Goal: Transaction & Acquisition: Purchase product/service

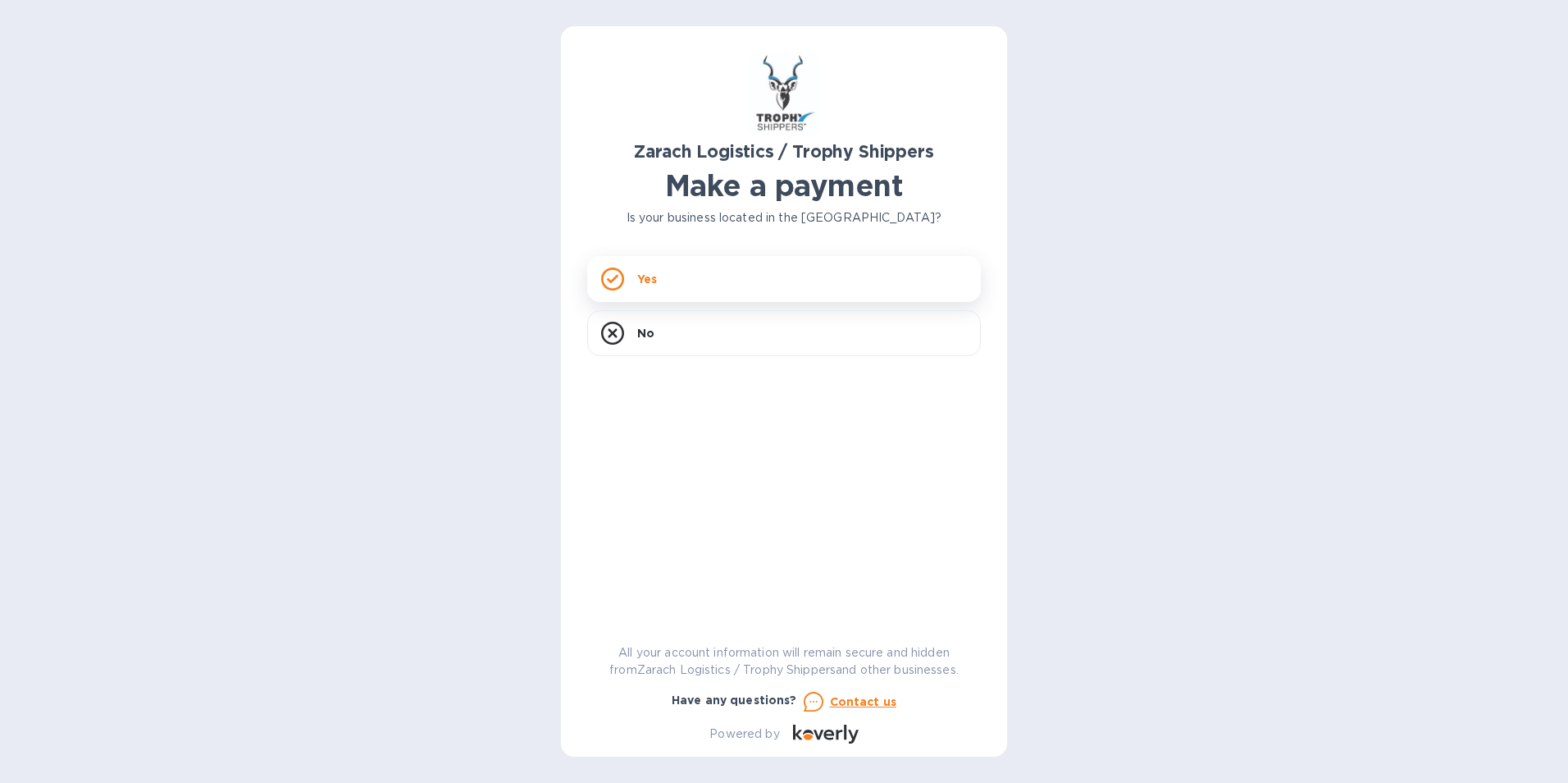
click at [746, 278] on div "Yes" at bounding box center [784, 279] width 394 height 46
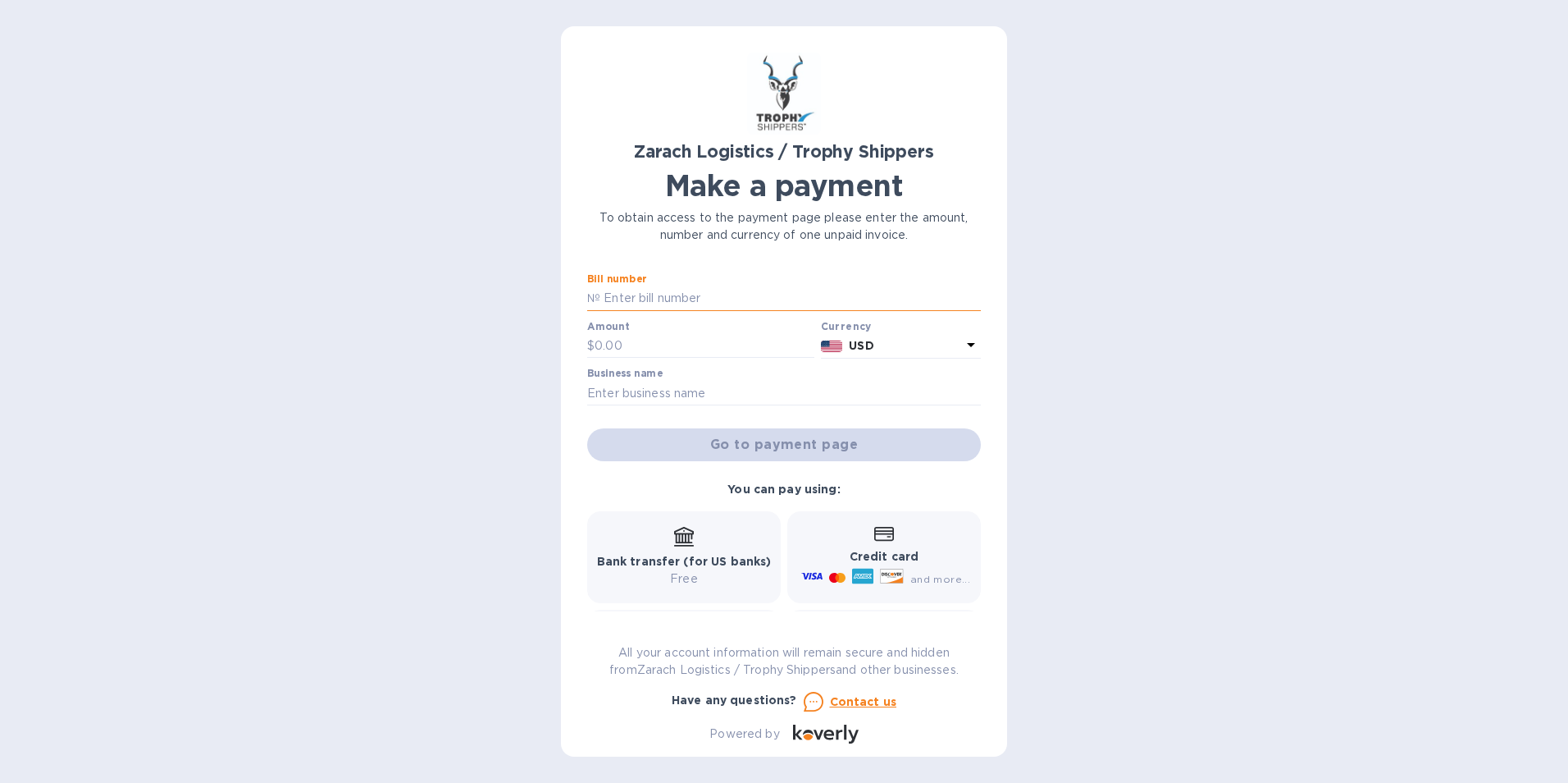
click at [744, 290] on input "text" at bounding box center [791, 299] width 381 height 25
type input "B00173389"
click at [658, 343] on input "text" at bounding box center [704, 346] width 220 height 25
type input "1,126.50"
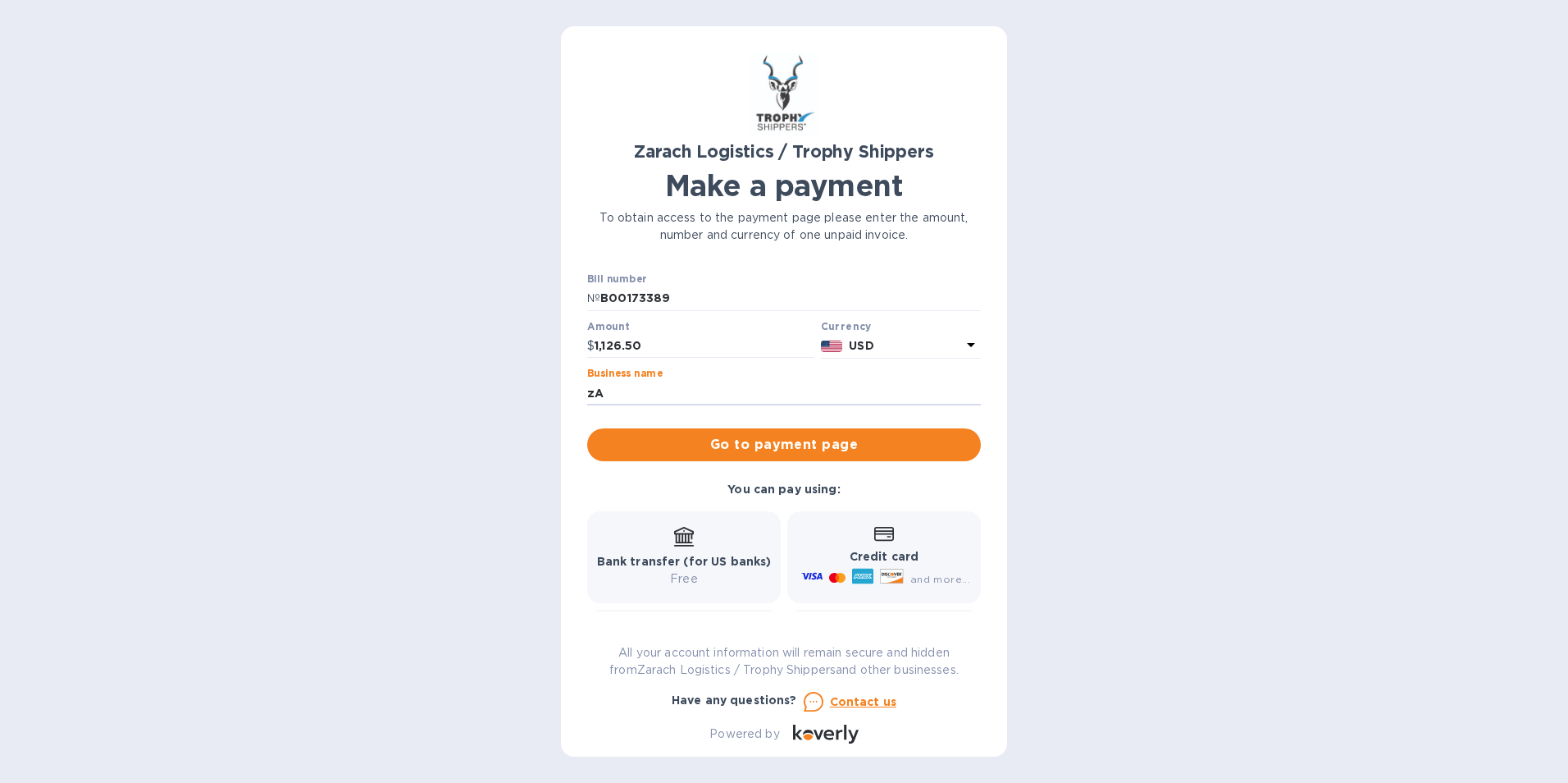
type input "z"
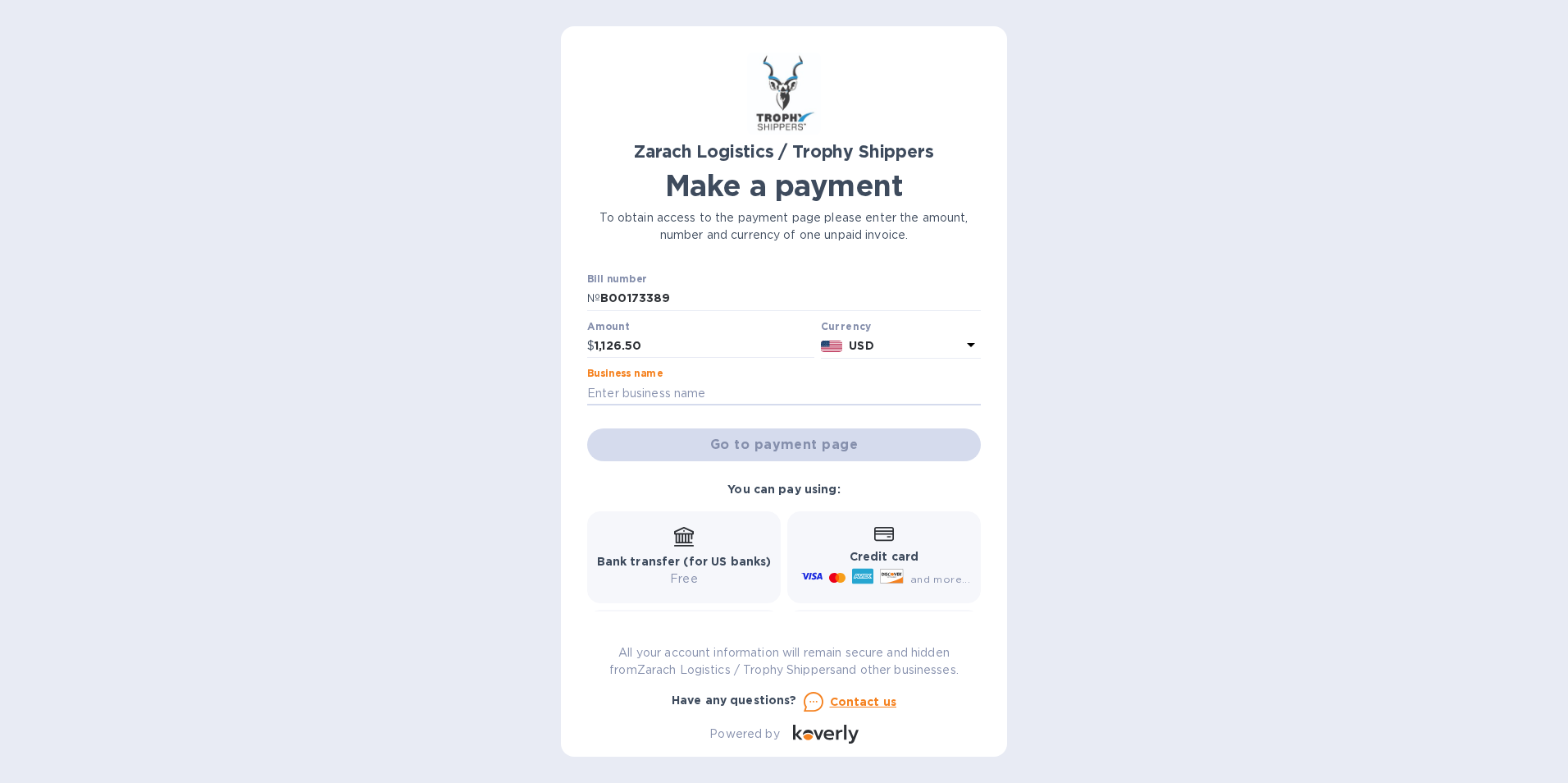
type input "A"
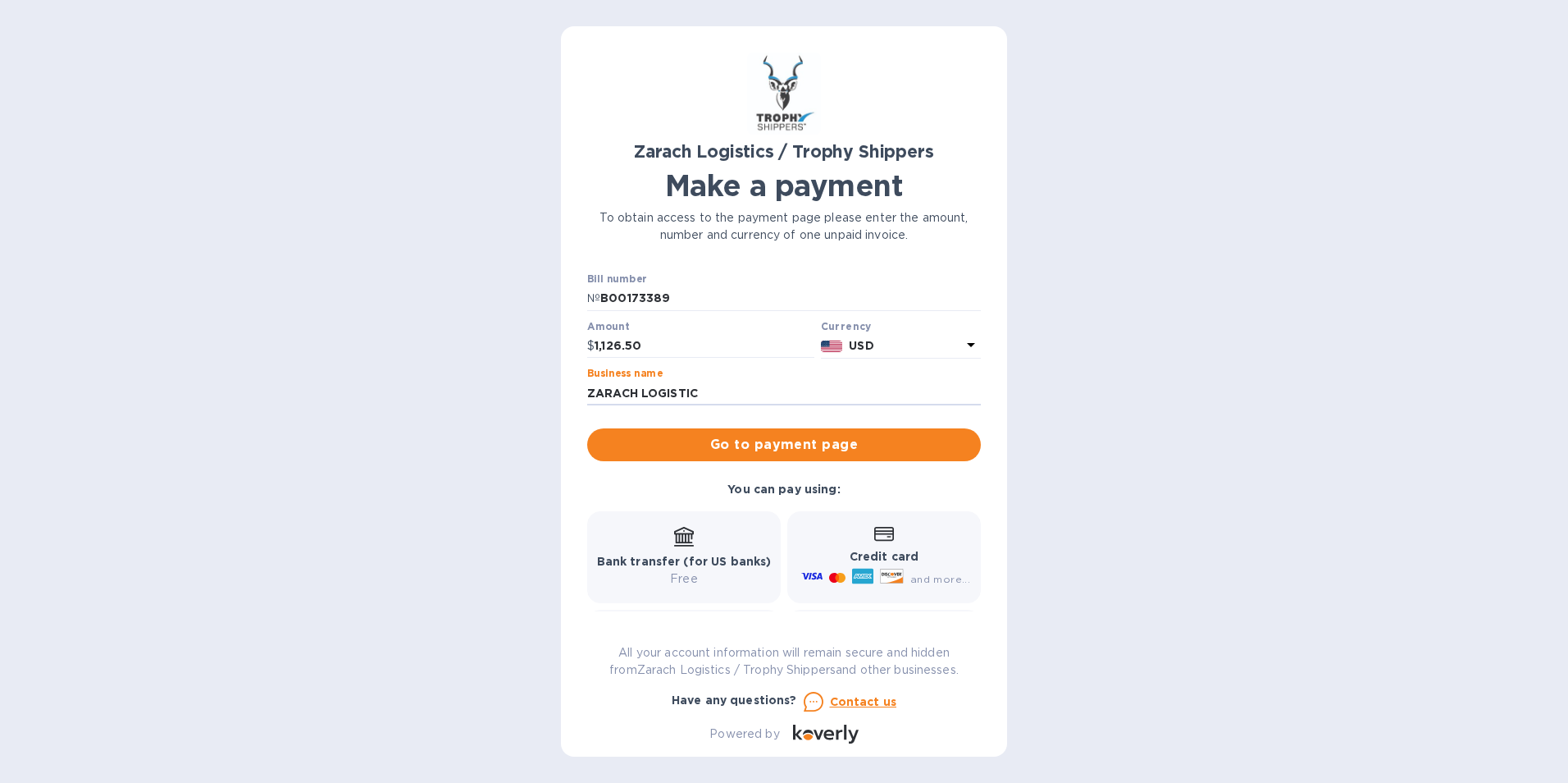
type input "ZARACH LOGISTICS"
drag, startPoint x: 734, startPoint y: 388, endPoint x: 496, endPoint y: 399, distance: 238.3
click at [496, 399] on div "Zarach Logistics / Trophy Shippers Make a payment To obtain access to the payme…" at bounding box center [784, 392] width 1568 height 783
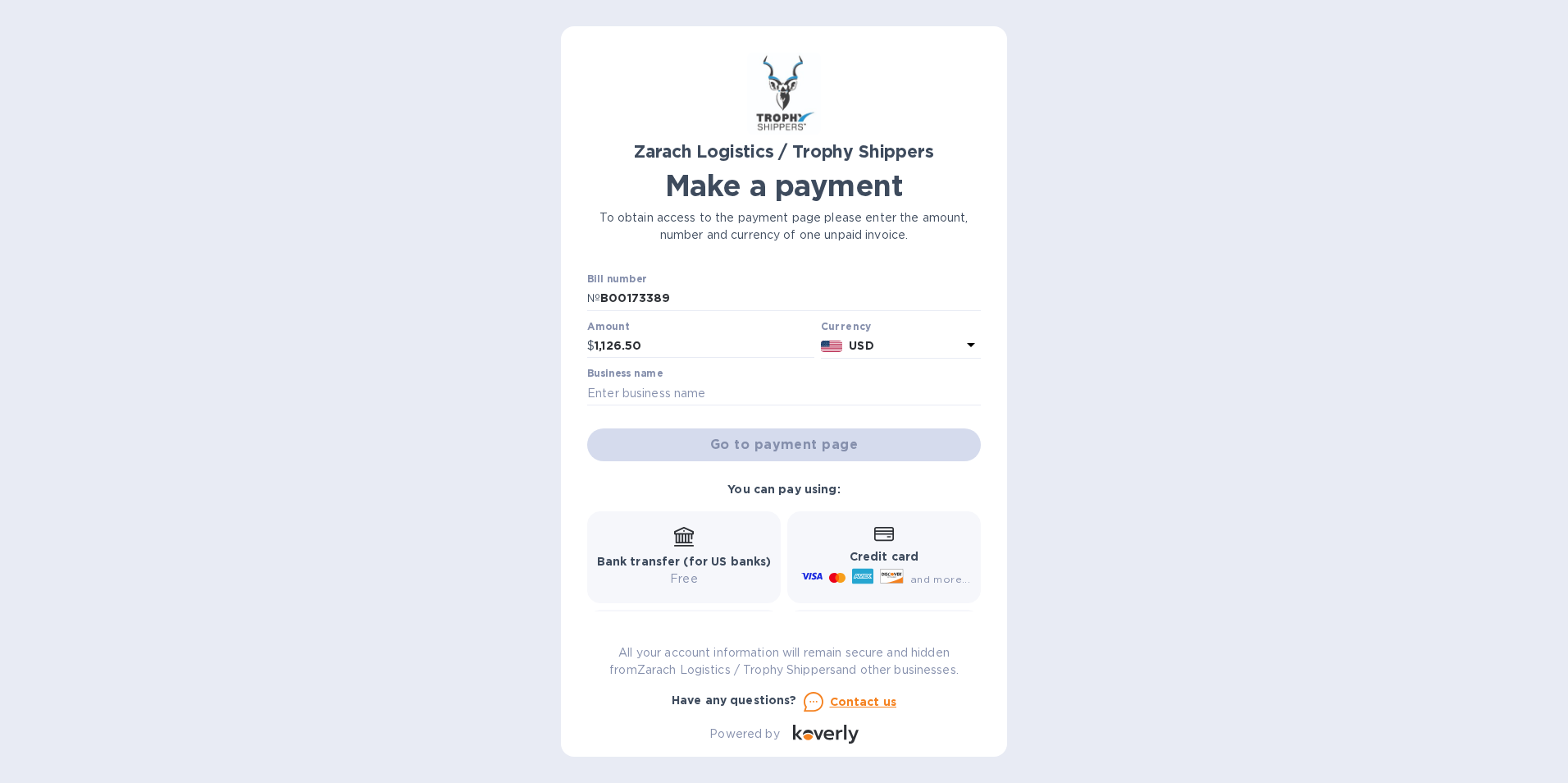
drag, startPoint x: 785, startPoint y: 447, endPoint x: 693, endPoint y: 412, distance: 98.4
click at [693, 412] on div "Bill number № B00173389 Amount $ 1,126.50 Currency USD Business name Go to paym…" at bounding box center [784, 367] width 400 height 194
click at [682, 384] on input "text" at bounding box center [784, 393] width 394 height 25
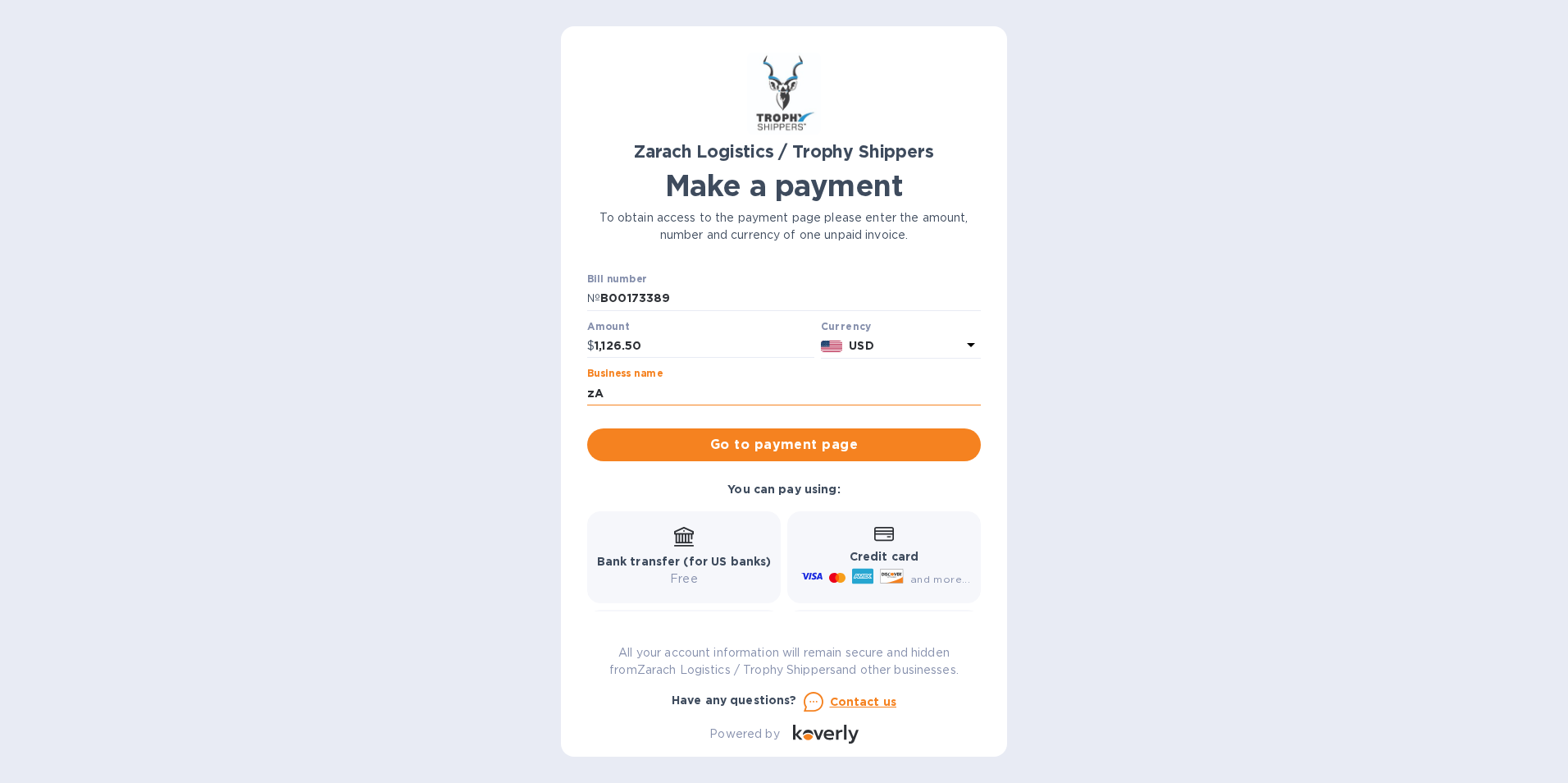
type input "z"
click at [730, 386] on input "ZARACH LOGISTICS" at bounding box center [784, 393] width 394 height 25
type input "ZARACH LOGISTICS-YACHT HOUSE MARINE"
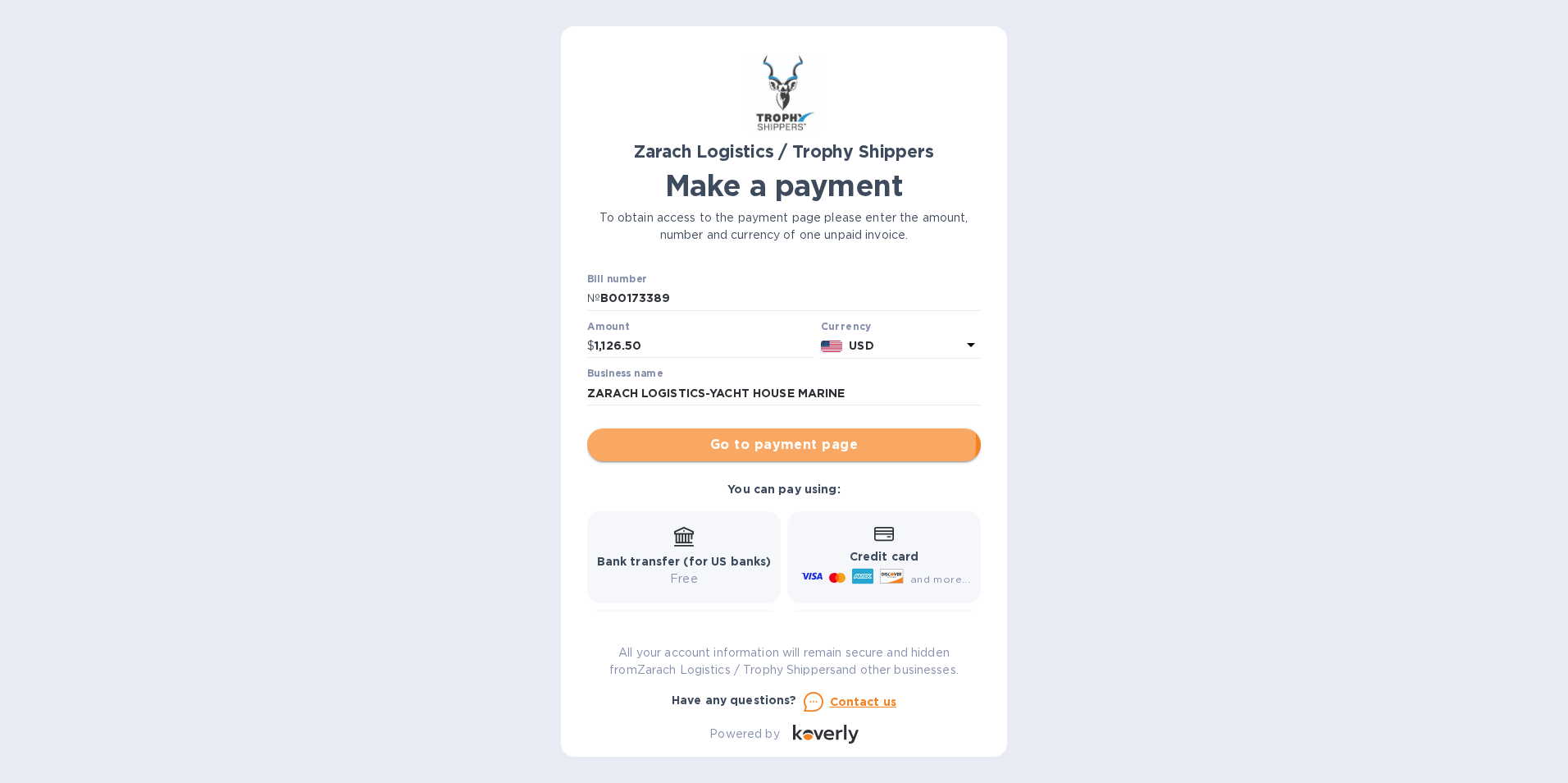
click at [739, 440] on span "Go to payment page" at bounding box center [784, 445] width 367 height 19
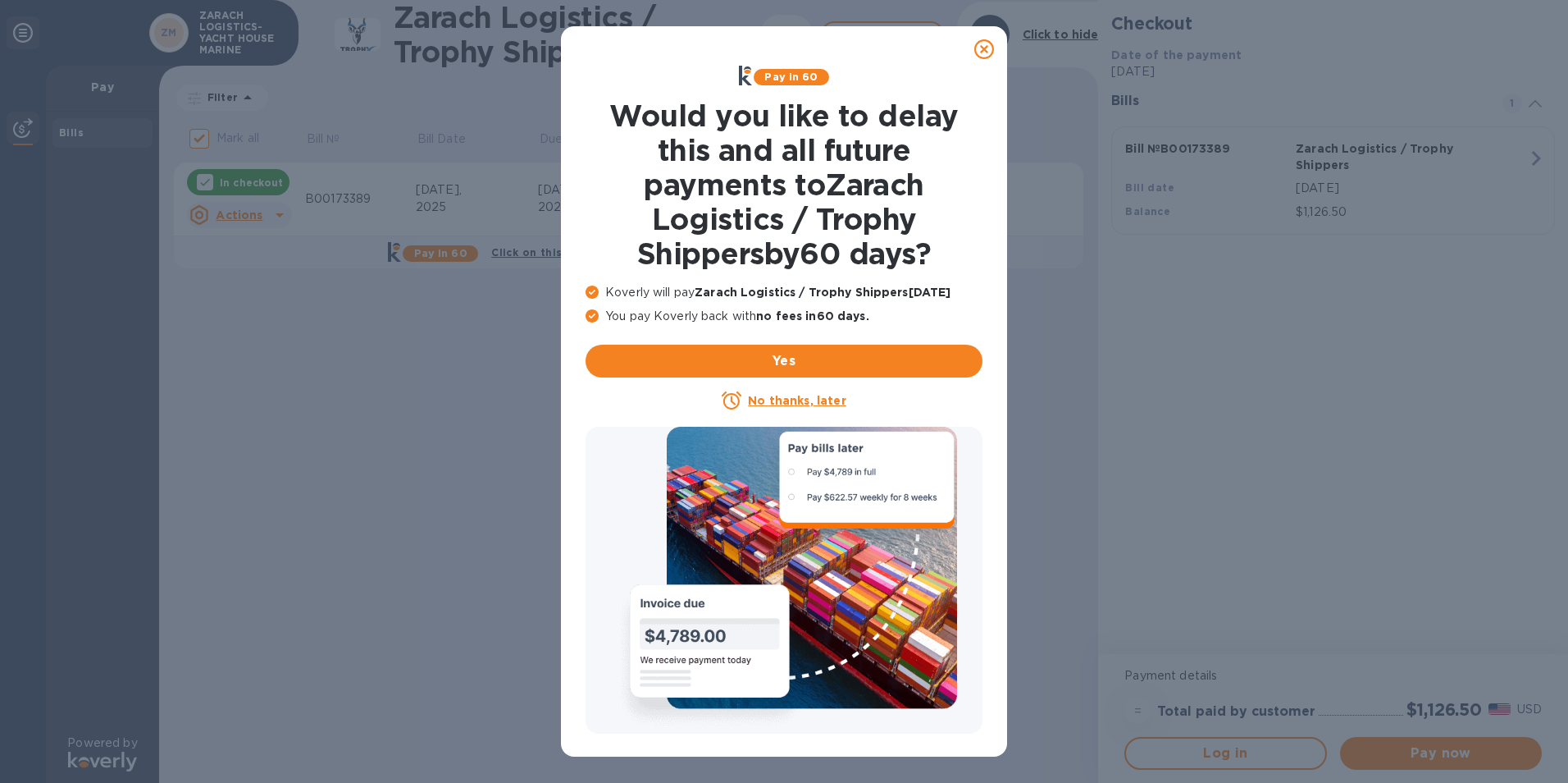
click at [798, 395] on u "No thanks, later" at bounding box center [797, 400] width 97 height 13
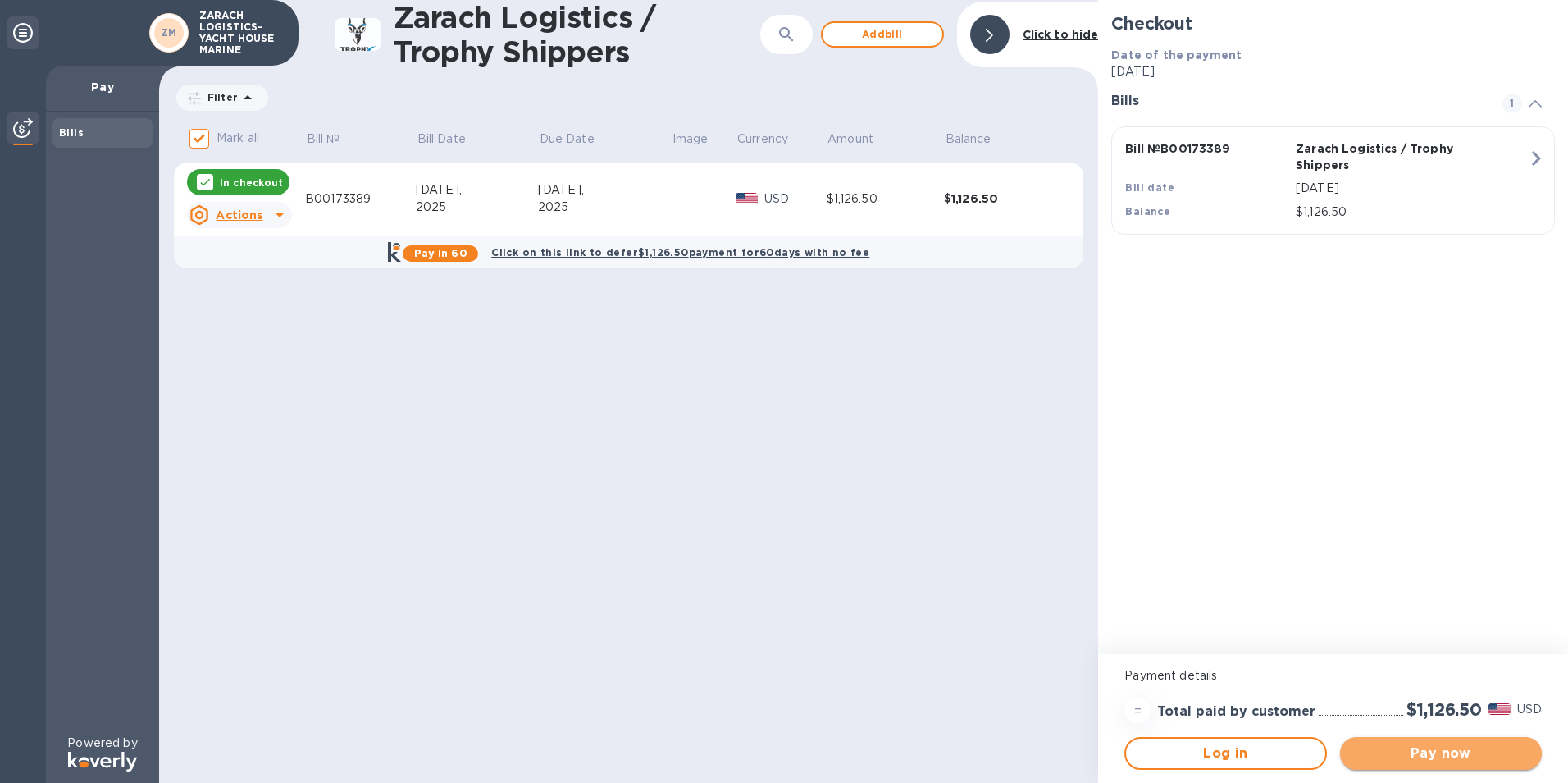
click at [1420, 761] on span "Pay now" at bounding box center [1441, 753] width 176 height 19
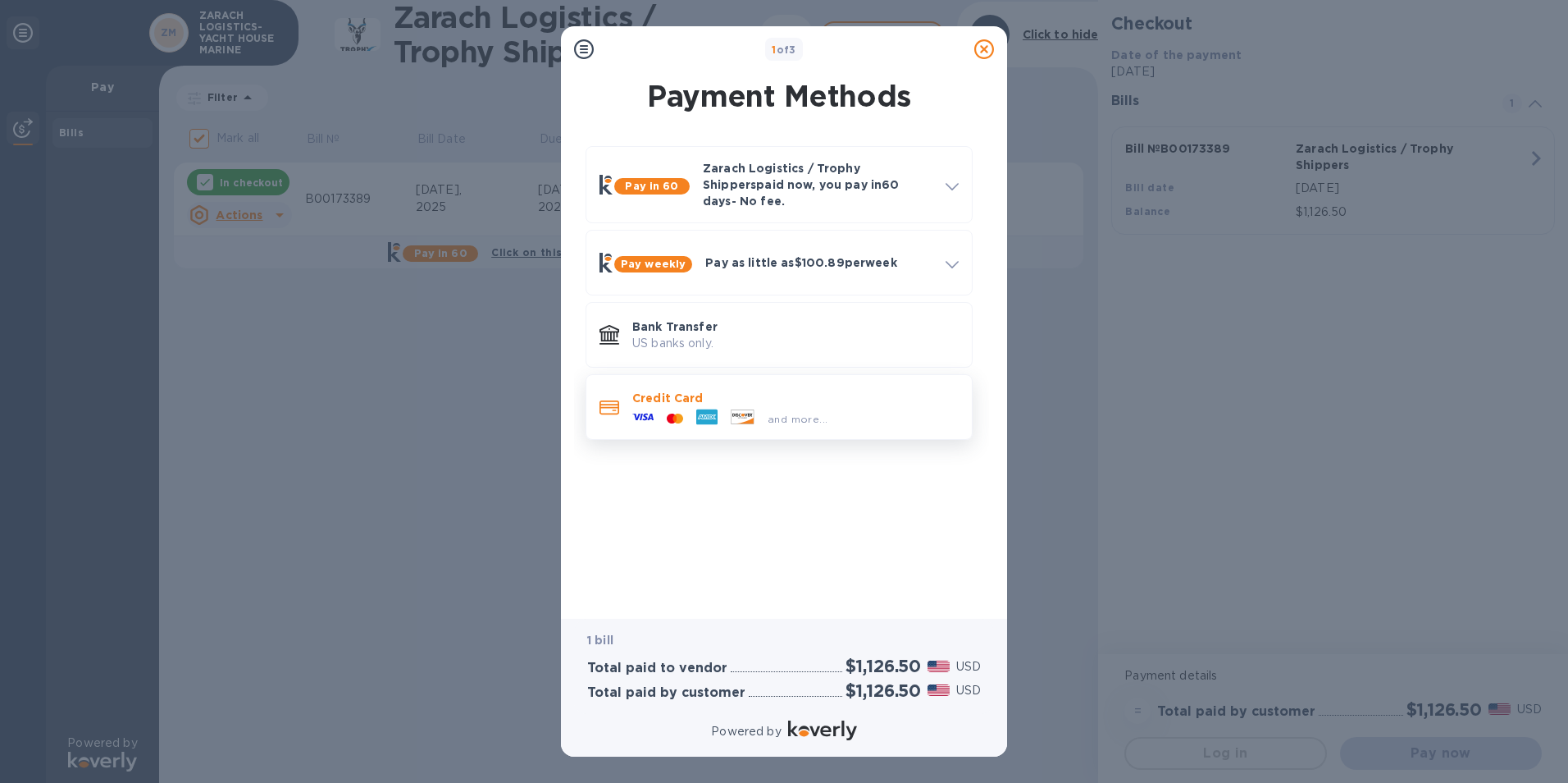
click at [800, 390] on p "Credit Card" at bounding box center [795, 398] width 326 height 17
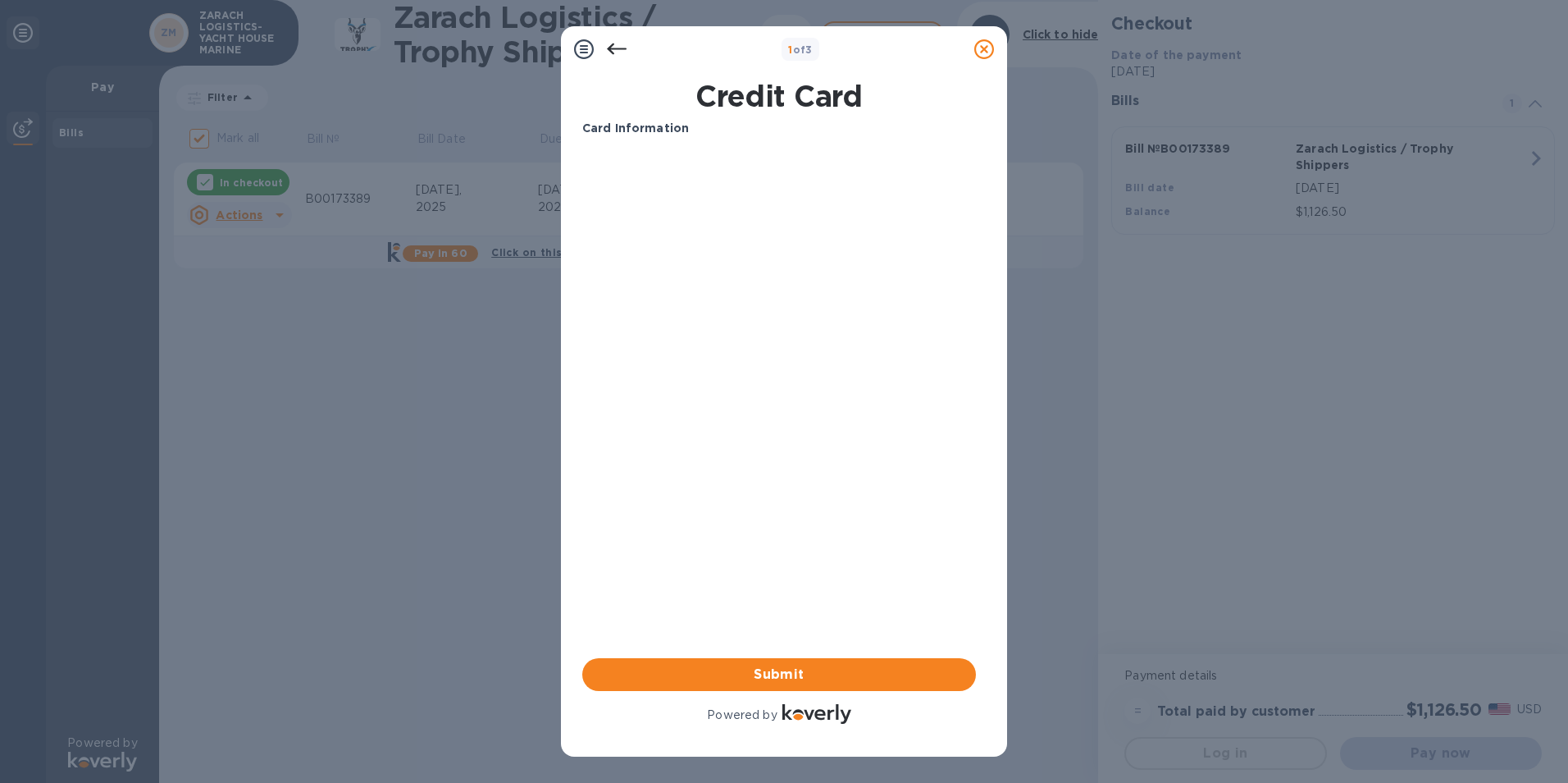
click at [1004, 245] on div "Credit Card Card Information Your browser does not support iframes Submit Power…" at bounding box center [784, 414] width 446 height 684
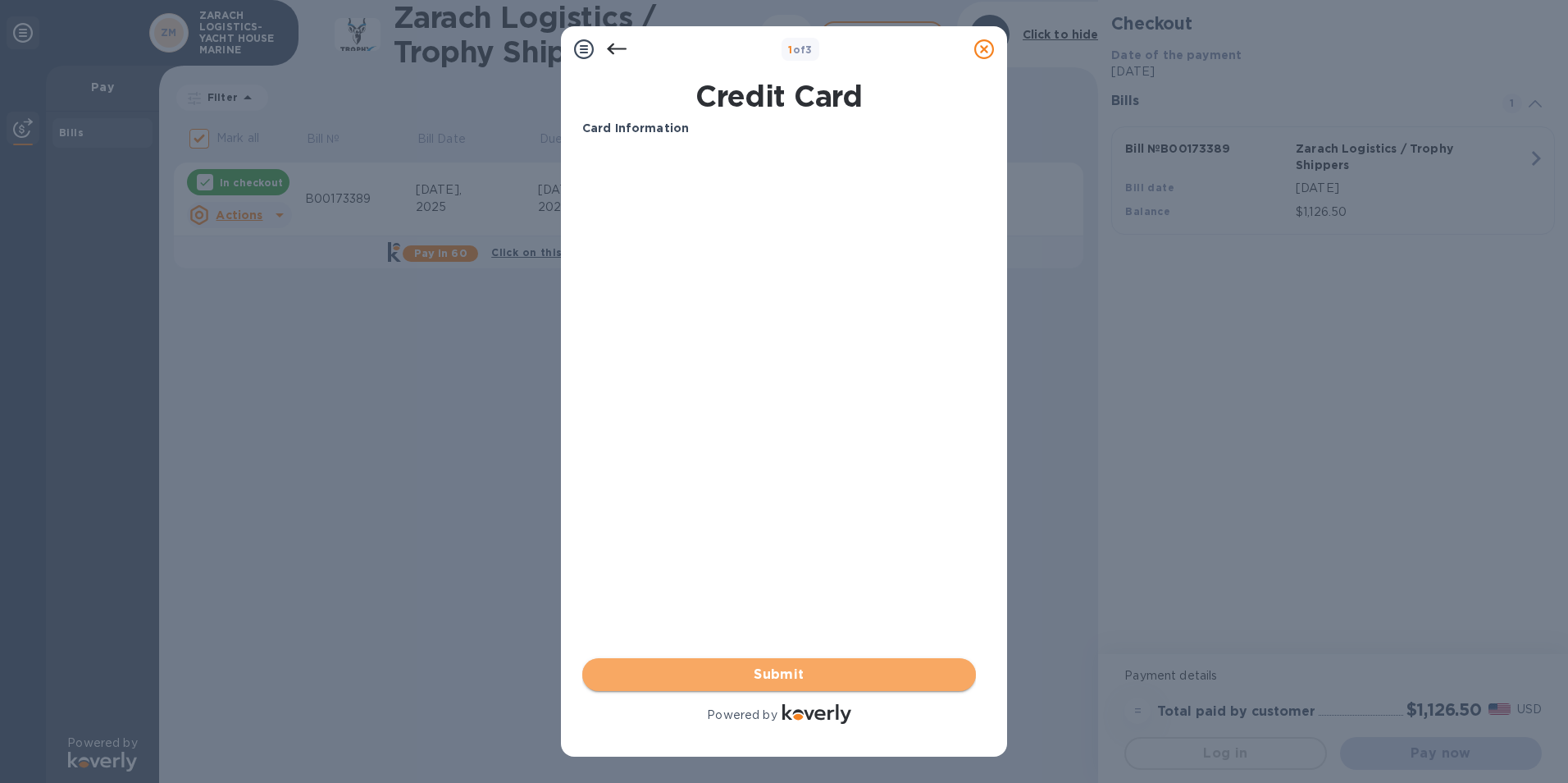
click at [701, 674] on span "Submit" at bounding box center [779, 674] width 367 height 19
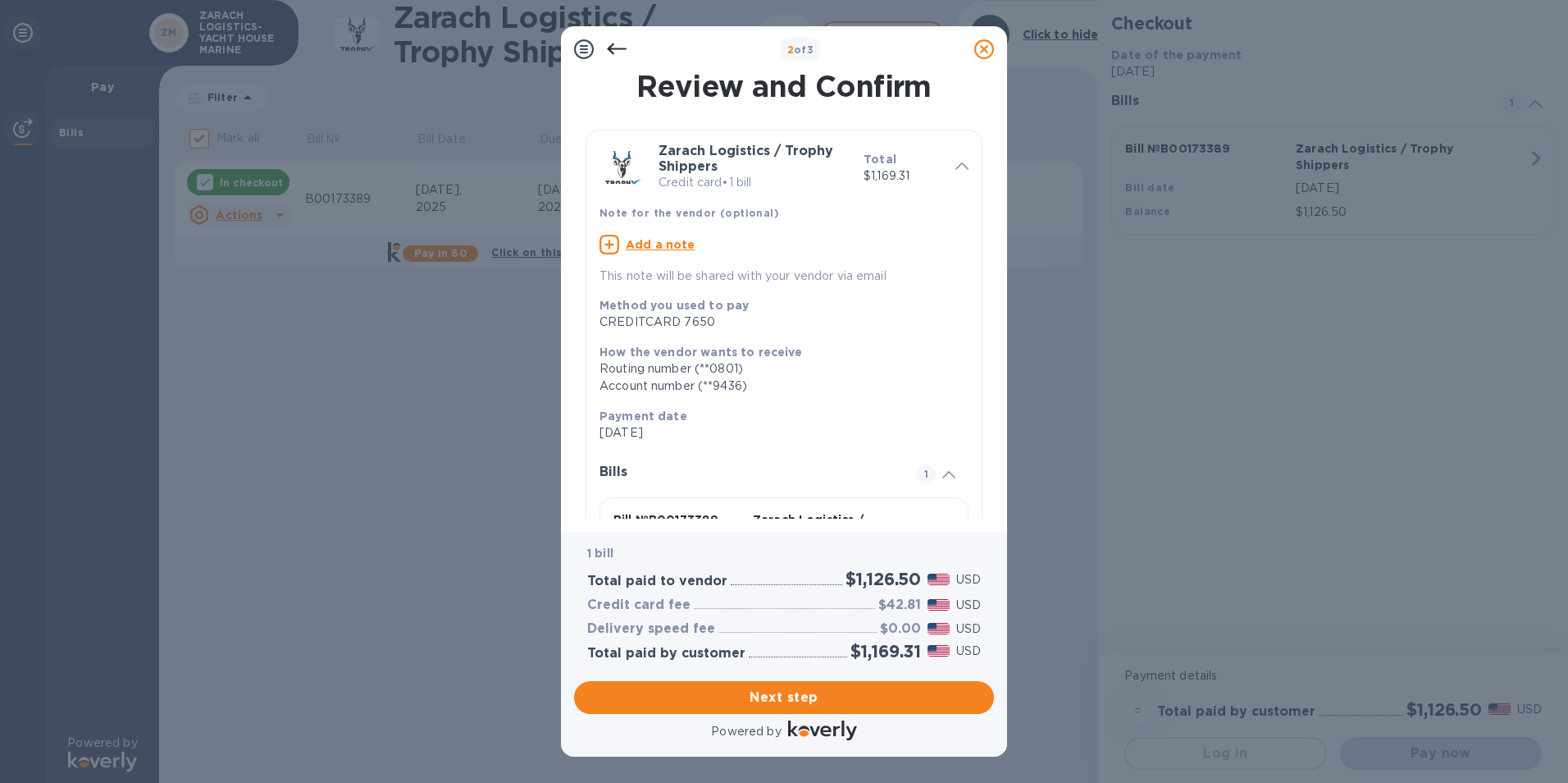
click at [676, 242] on u "Add a note" at bounding box center [660, 244] width 70 height 13
click at [676, 242] on textarea at bounding box center [771, 247] width 343 height 14
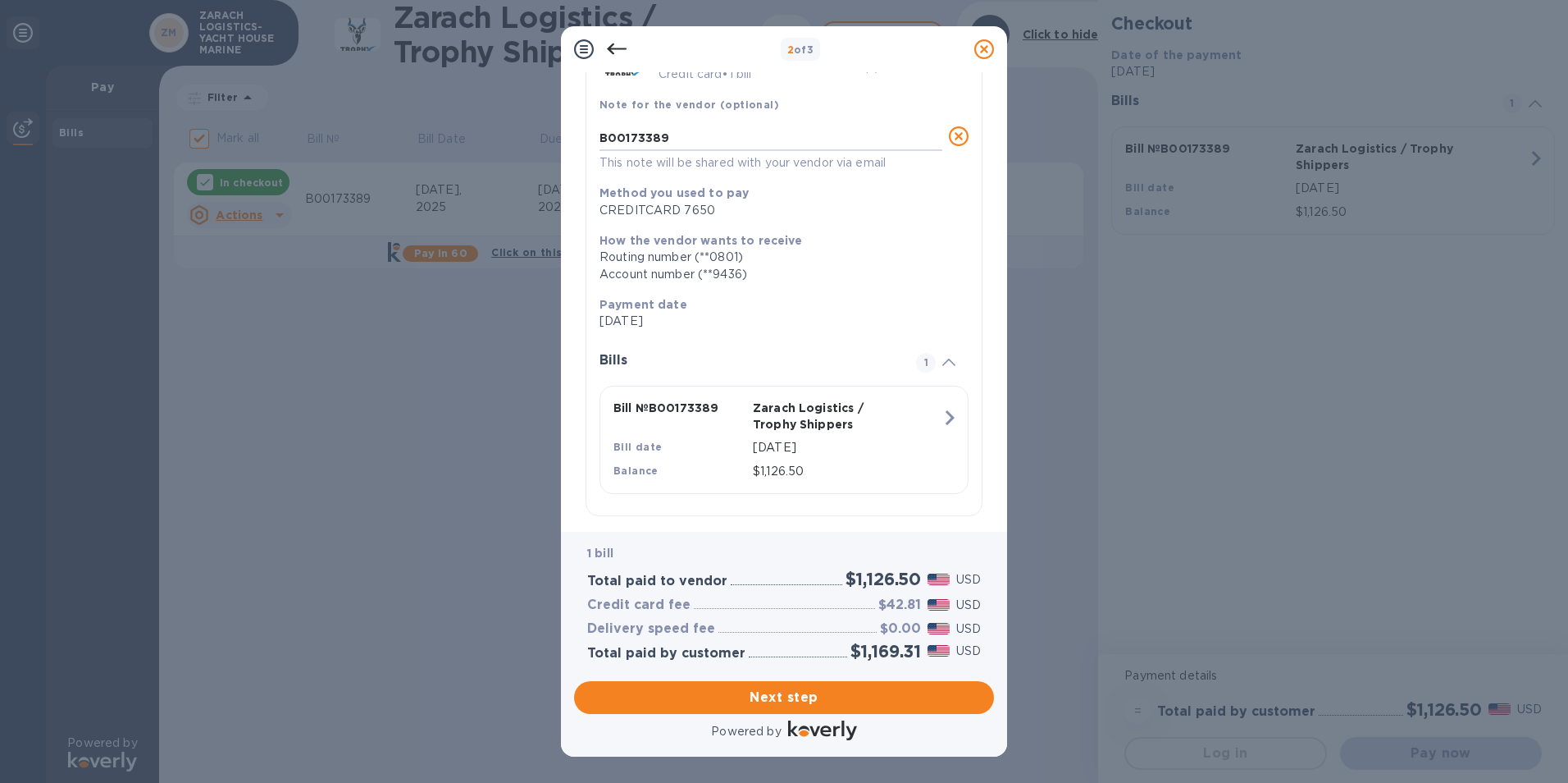
scroll to position [125, 0]
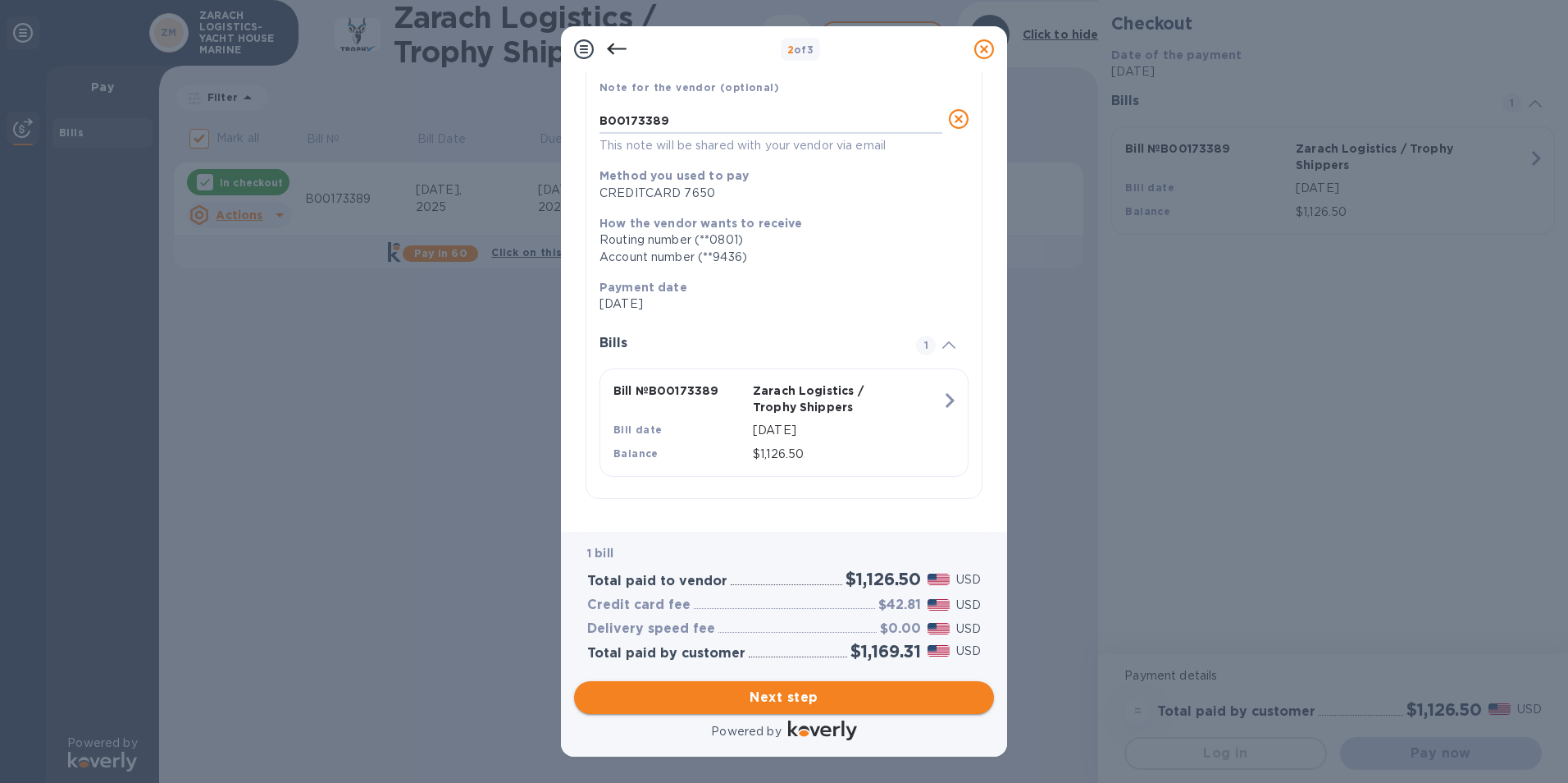
type textarea "B00173389"
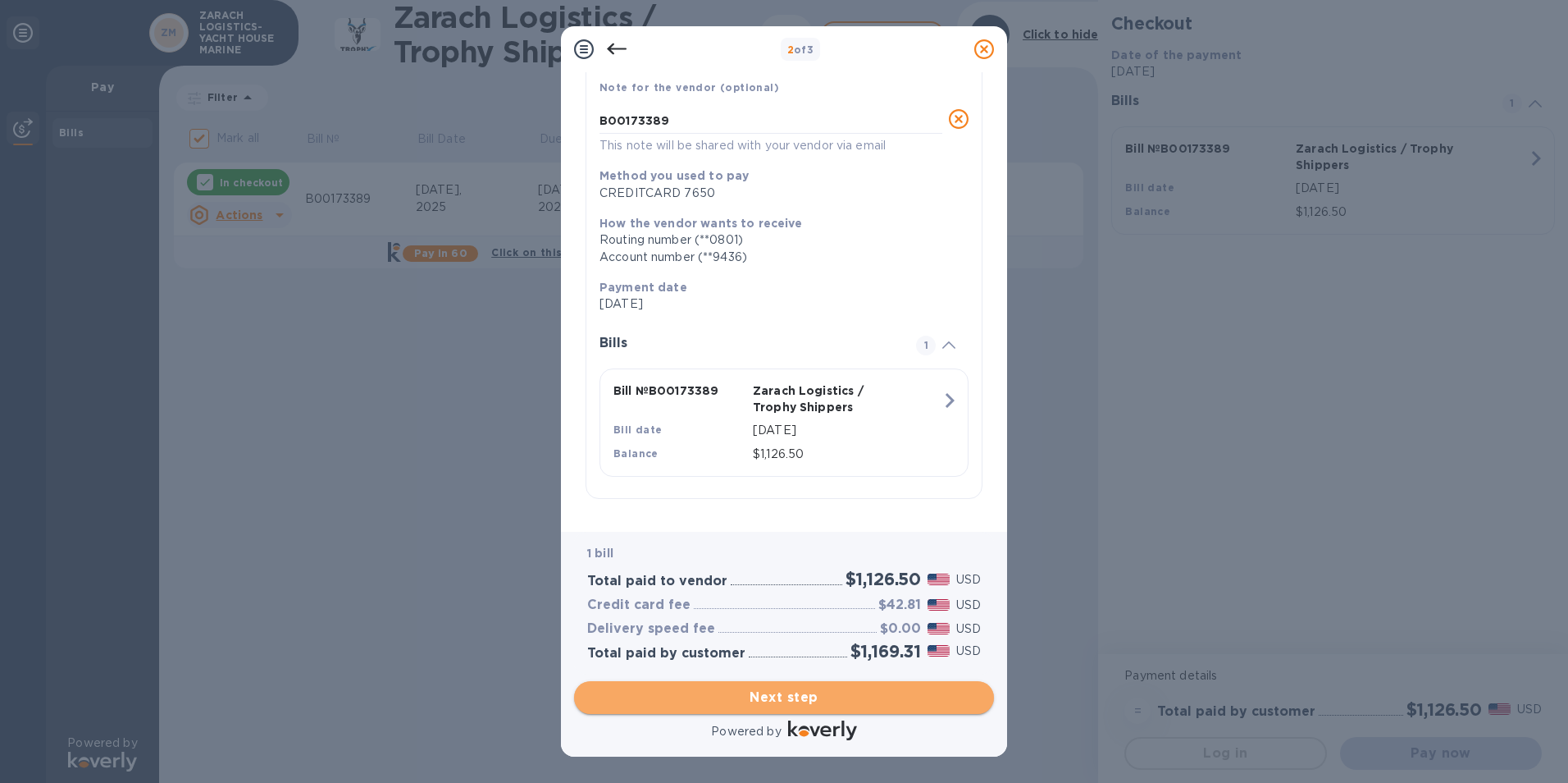
click at [842, 702] on span "Next step" at bounding box center [784, 697] width 394 height 19
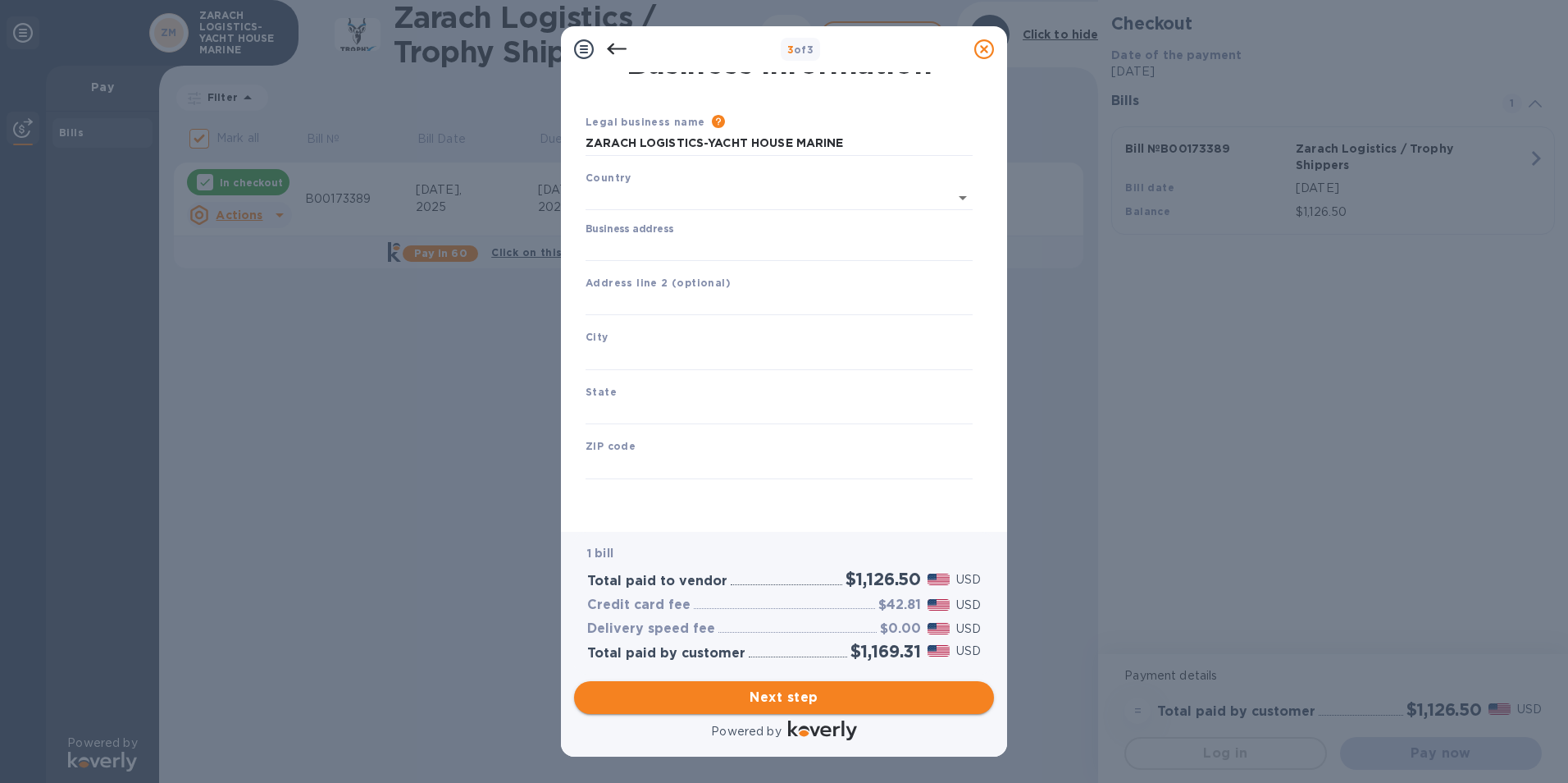
type input "[GEOGRAPHIC_DATA]"
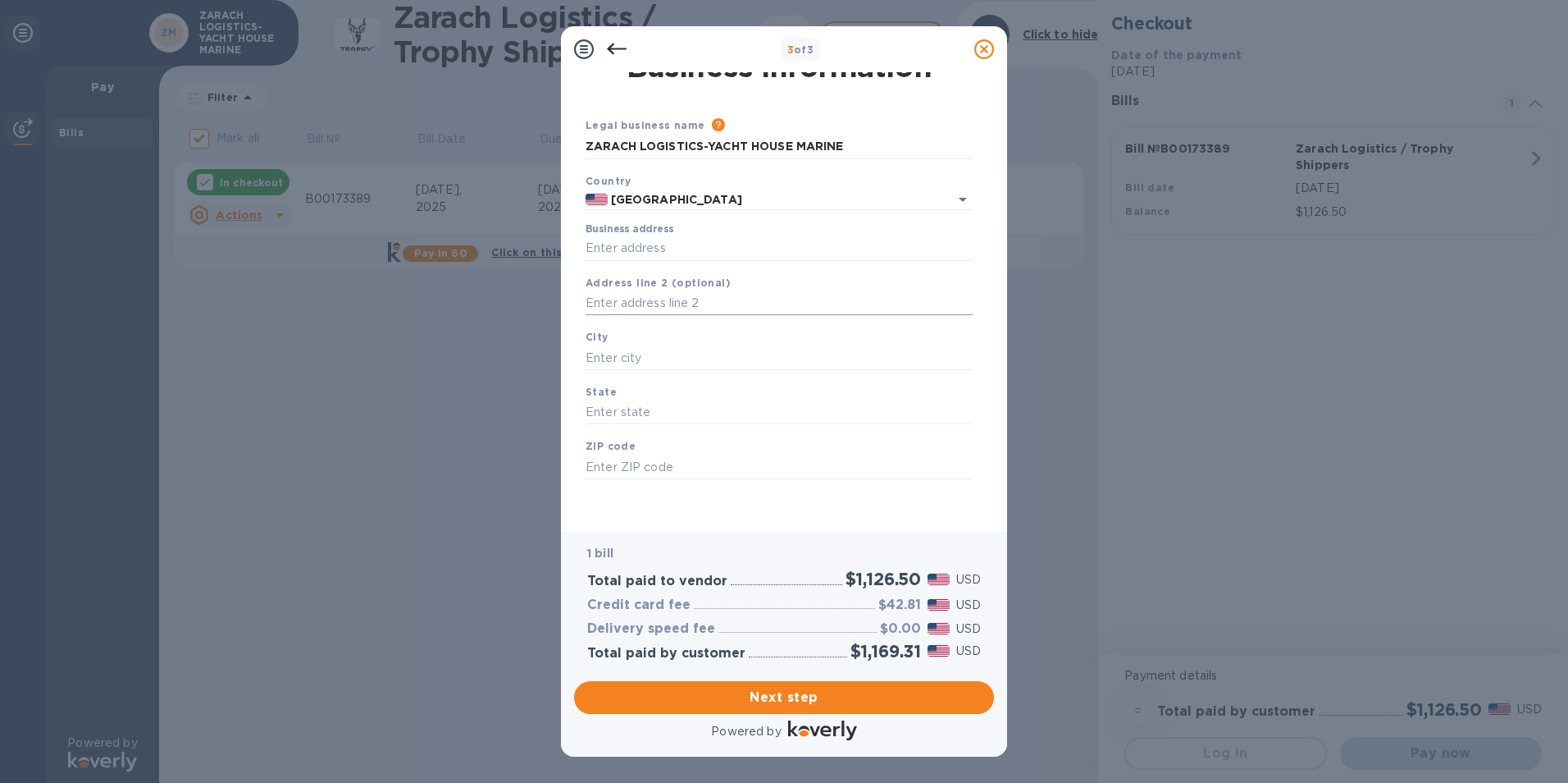
scroll to position [0, 0]
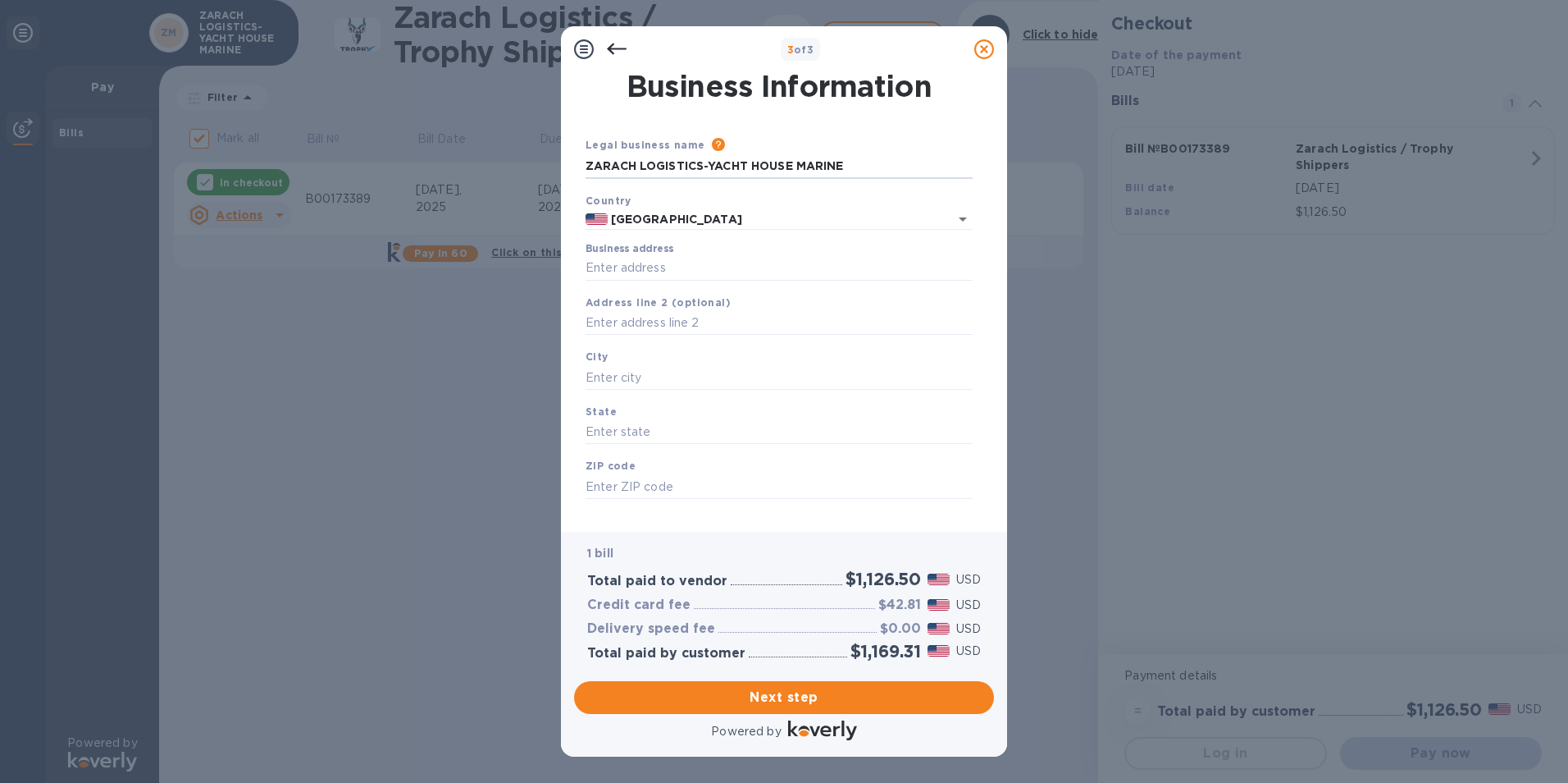
drag, startPoint x: 711, startPoint y: 163, endPoint x: 510, endPoint y: 163, distance: 201.0
click at [510, 163] on div "3 of 3 Business Information Legal business name Please provide the legal name t…" at bounding box center [784, 392] width 1568 height 783
type input "YACHT HOUSE MARINE"
click at [593, 262] on input "Business address" at bounding box center [779, 269] width 387 height 25
drag, startPoint x: 828, startPoint y: 262, endPoint x: 791, endPoint y: 268, distance: 37.5
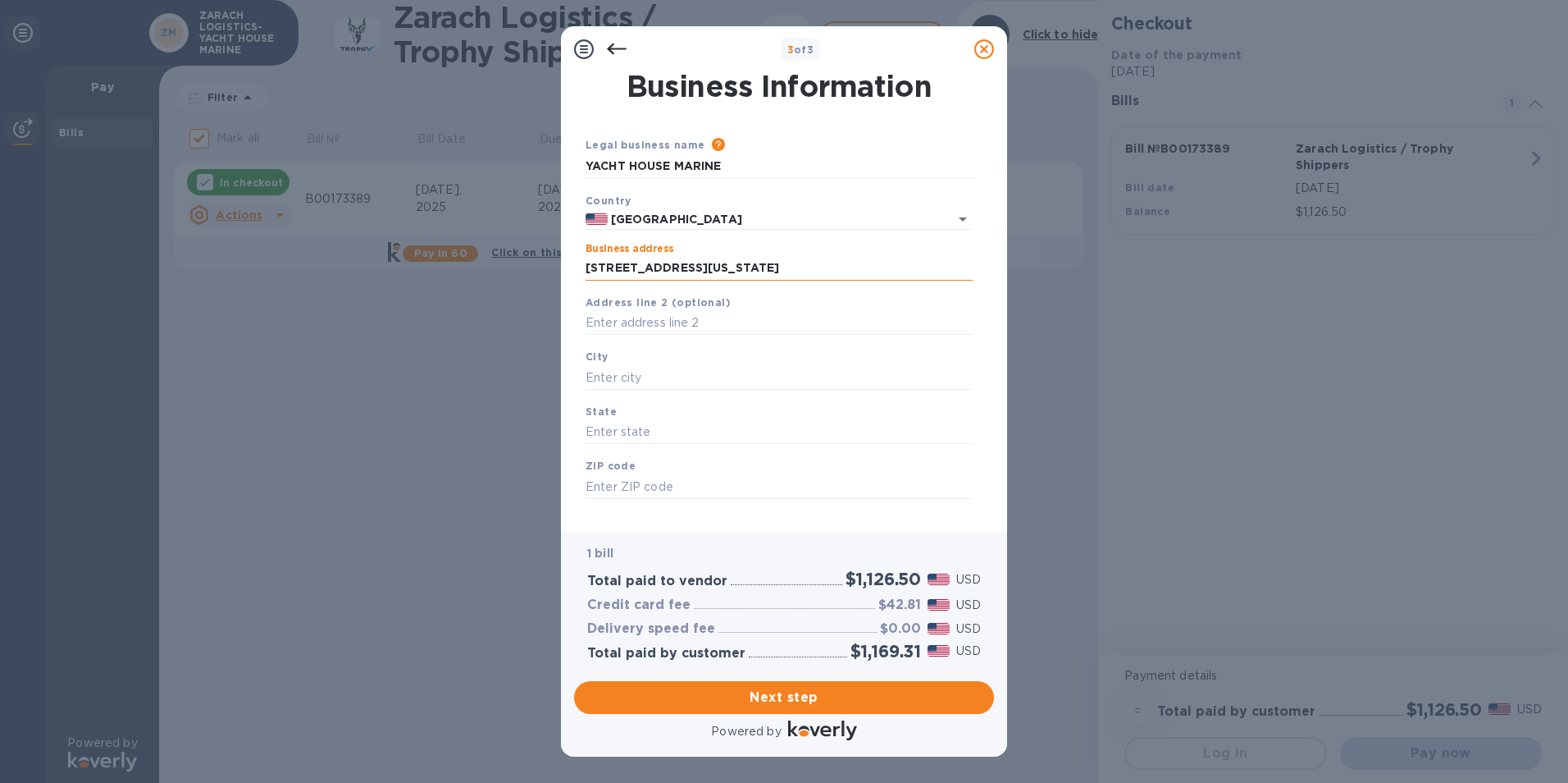
click at [791, 268] on input "[STREET_ADDRESS][US_STATE]" at bounding box center [779, 269] width 387 height 25
drag, startPoint x: 673, startPoint y: 262, endPoint x: 871, endPoint y: 261, distance: 198.0
click at [871, 261] on input "[STREET_ADDRESS][US_STATE]" at bounding box center [779, 269] width 387 height 25
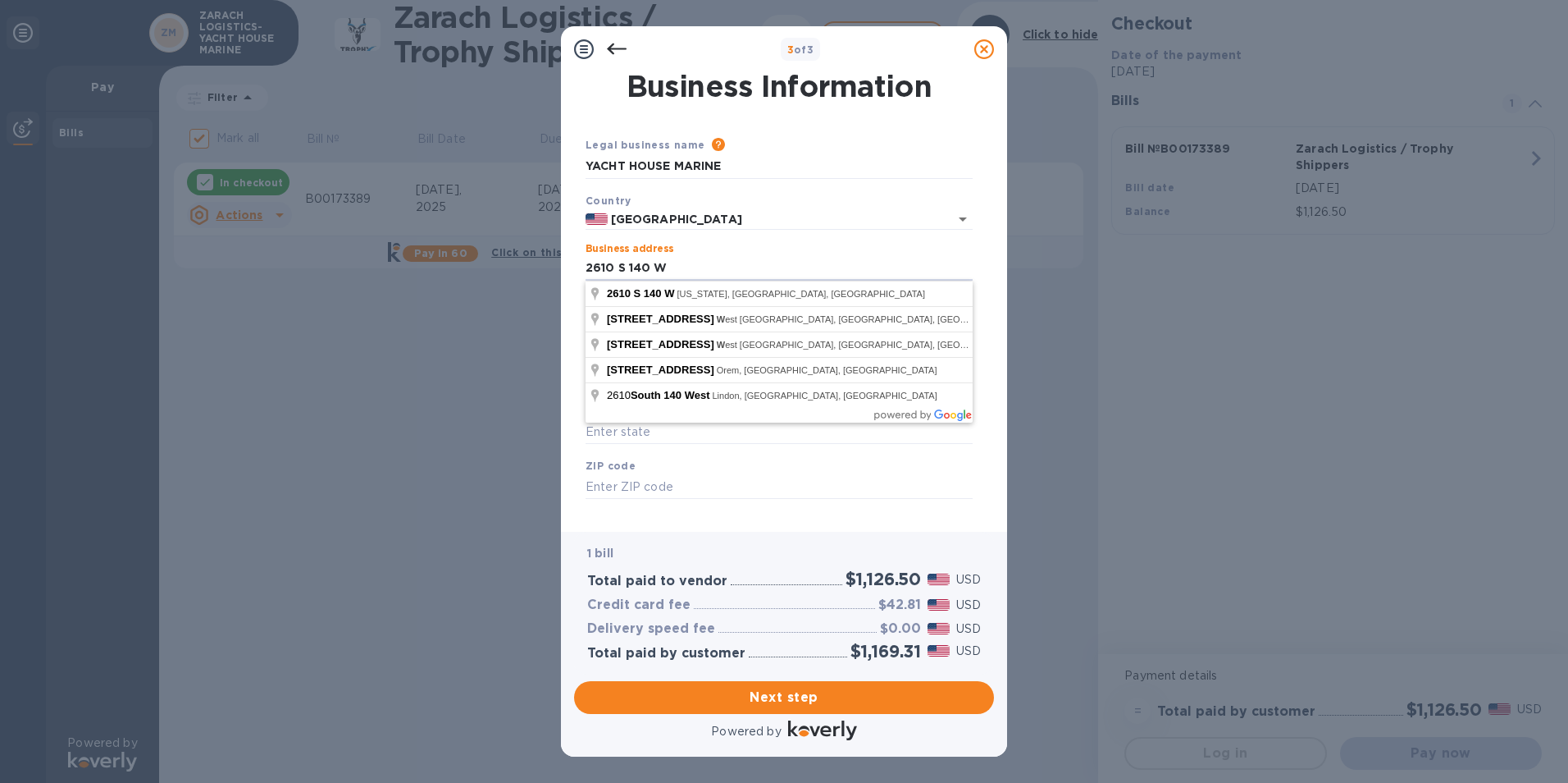
type input "2610 S 140 W"
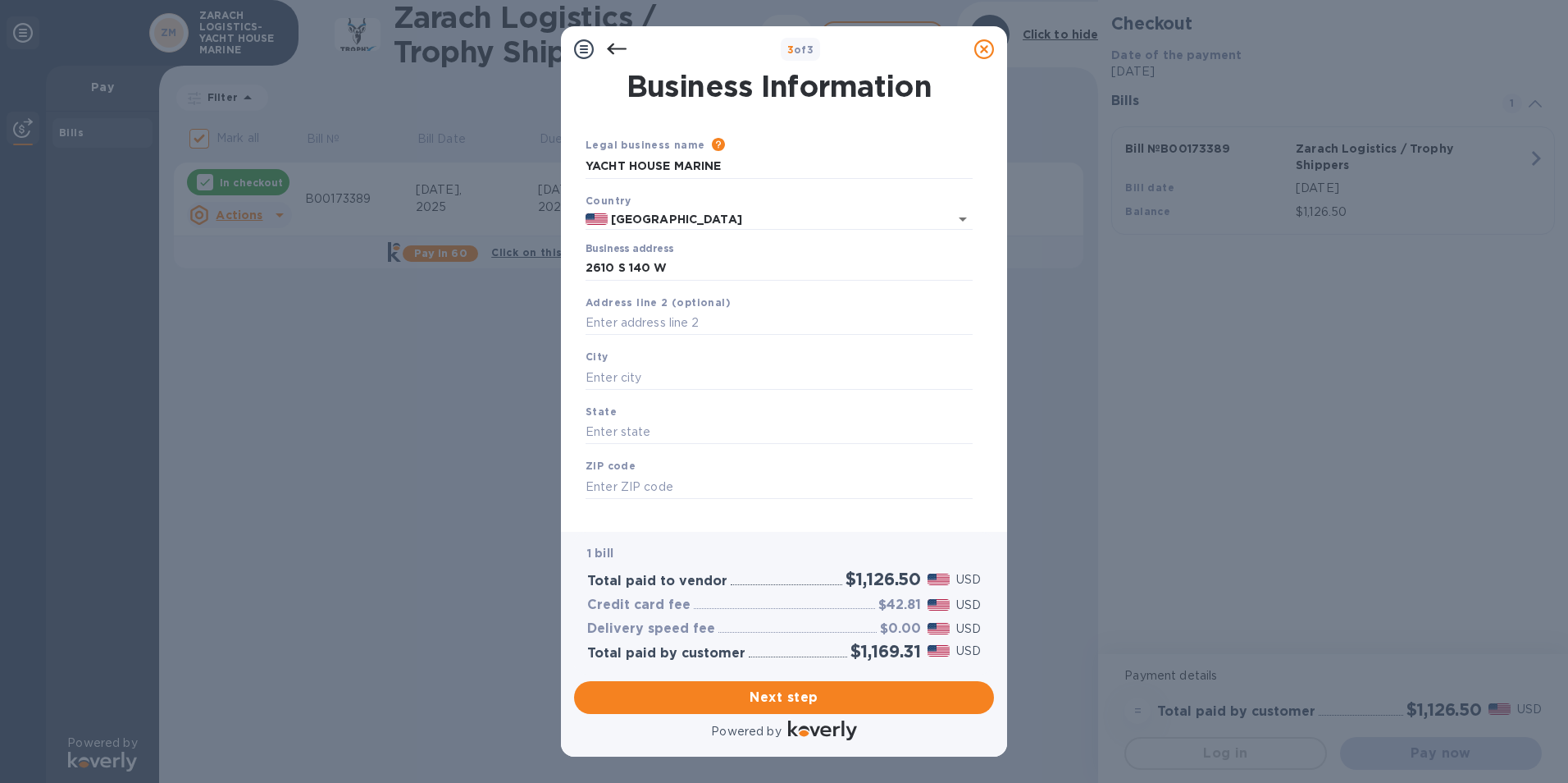
click at [608, 462] on b "ZIP code" at bounding box center [610, 466] width 50 height 12
click at [604, 371] on input "text" at bounding box center [779, 377] width 387 height 25
type input "[US_STATE]"
type input "IN"
type input "47501"
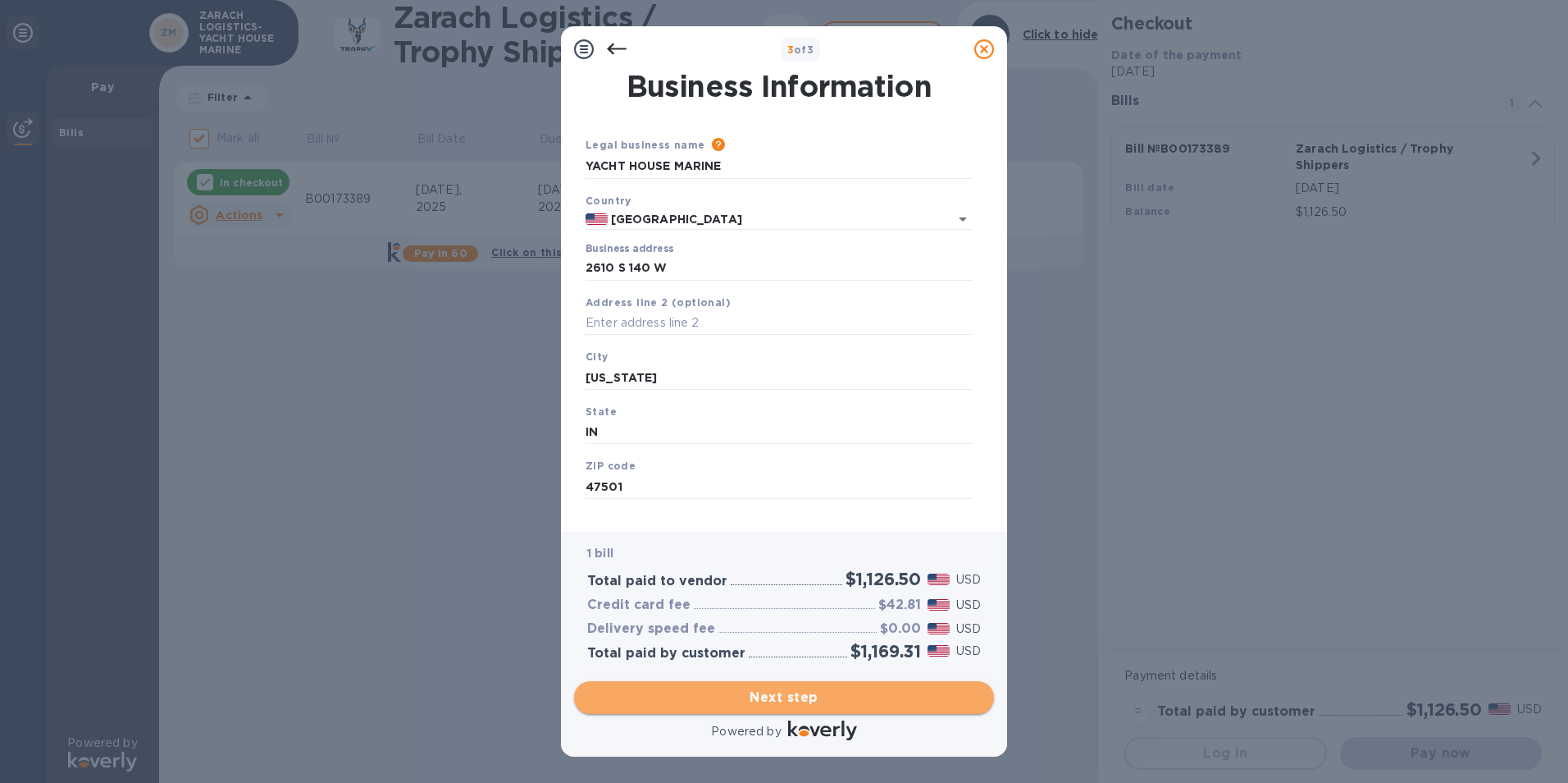
click at [763, 685] on button "Next step" at bounding box center [784, 697] width 420 height 33
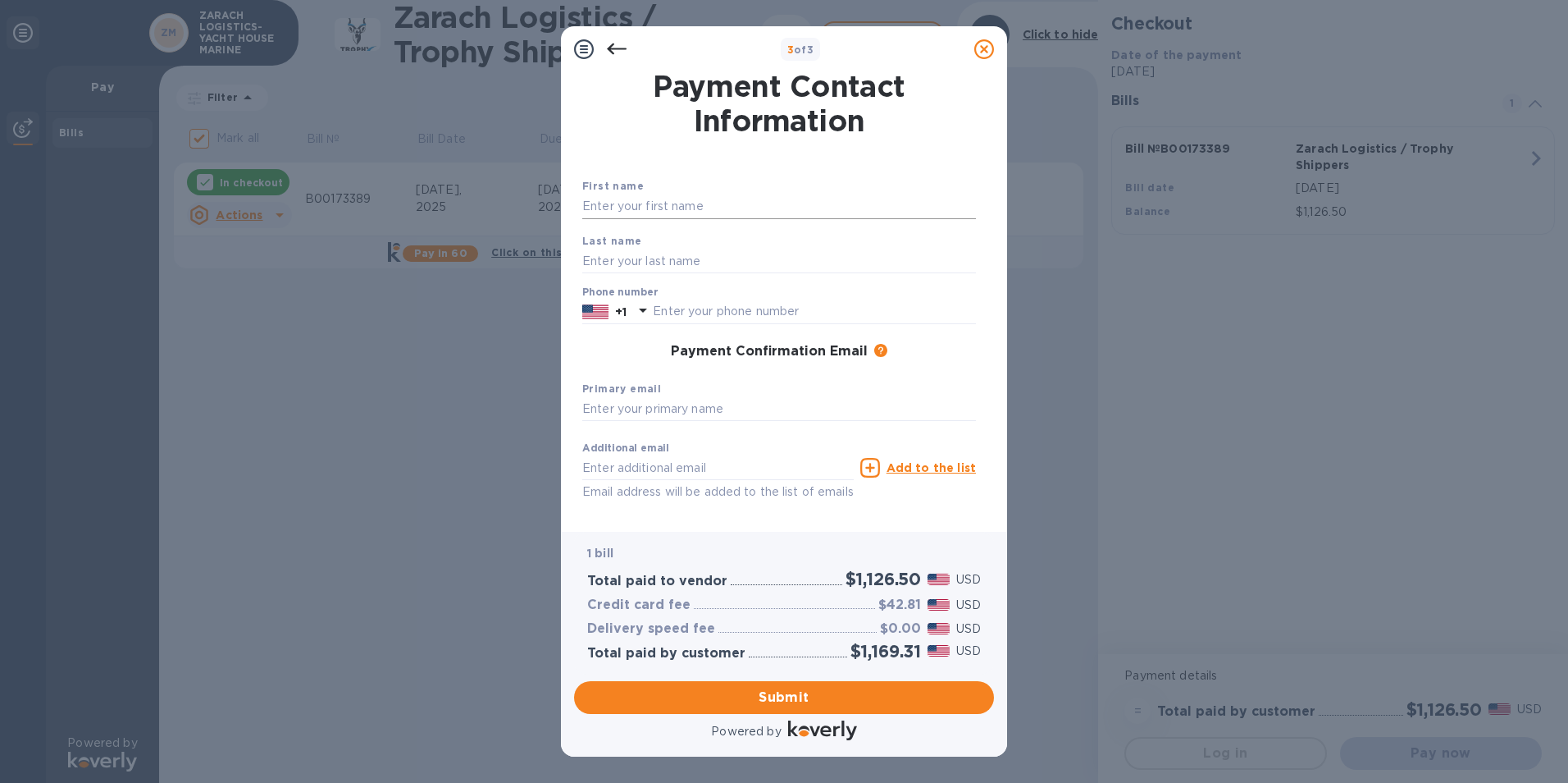
click at [722, 205] on input "text" at bounding box center [779, 207] width 394 height 25
type input "[PERSON_NAME]"
type input "8124868883"
click at [865, 235] on div "Last name [PERSON_NAME]" at bounding box center [779, 253] width 406 height 55
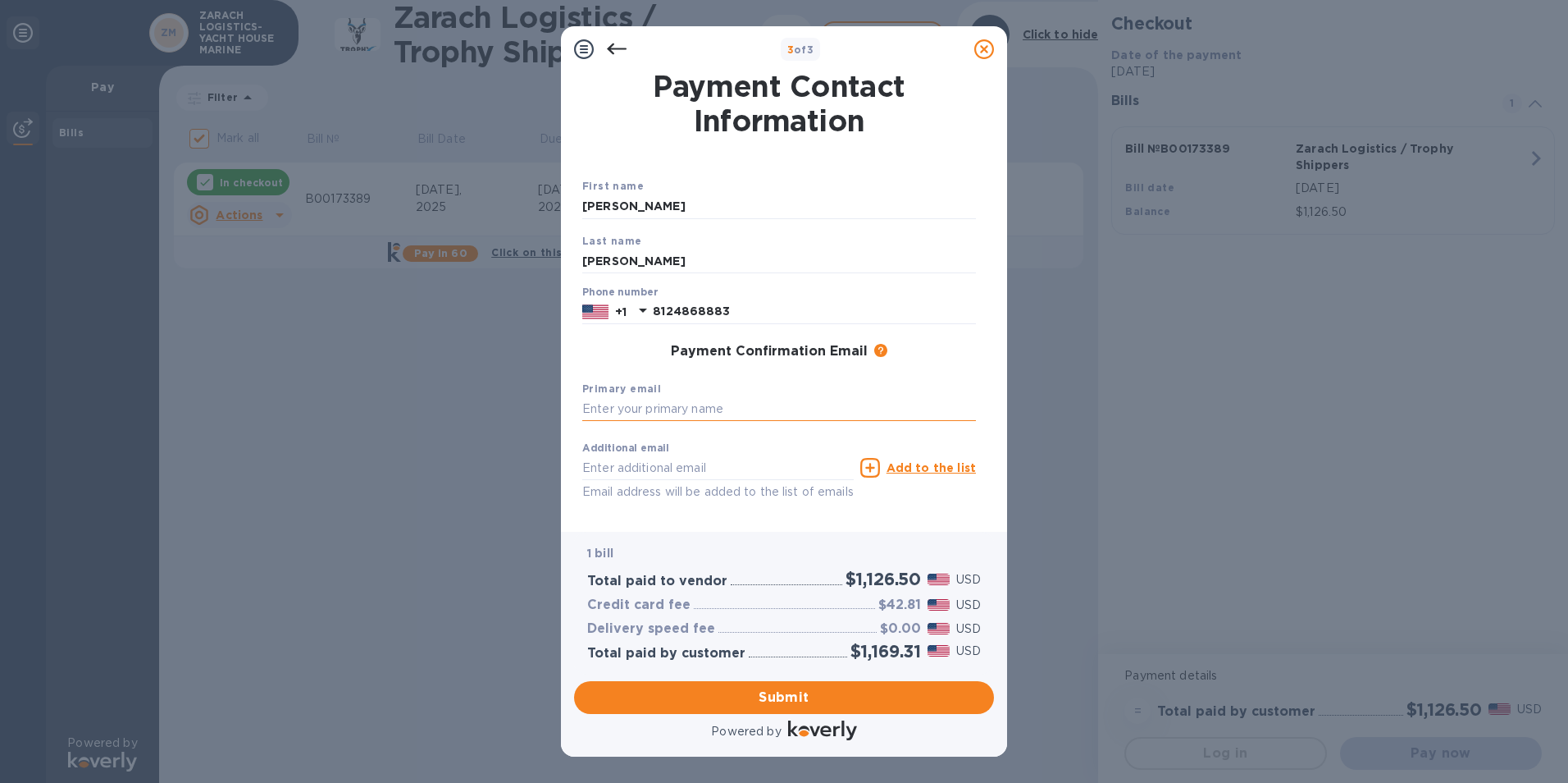
click at [635, 414] on input "text" at bounding box center [779, 409] width 394 height 25
type input "D"
click at [738, 409] on input "d_troutman74@" at bounding box center [779, 409] width 394 height 25
type input "[EMAIL_ADDRESS][DOMAIN_NAME]"
click at [701, 477] on input "text" at bounding box center [717, 468] width 271 height 25
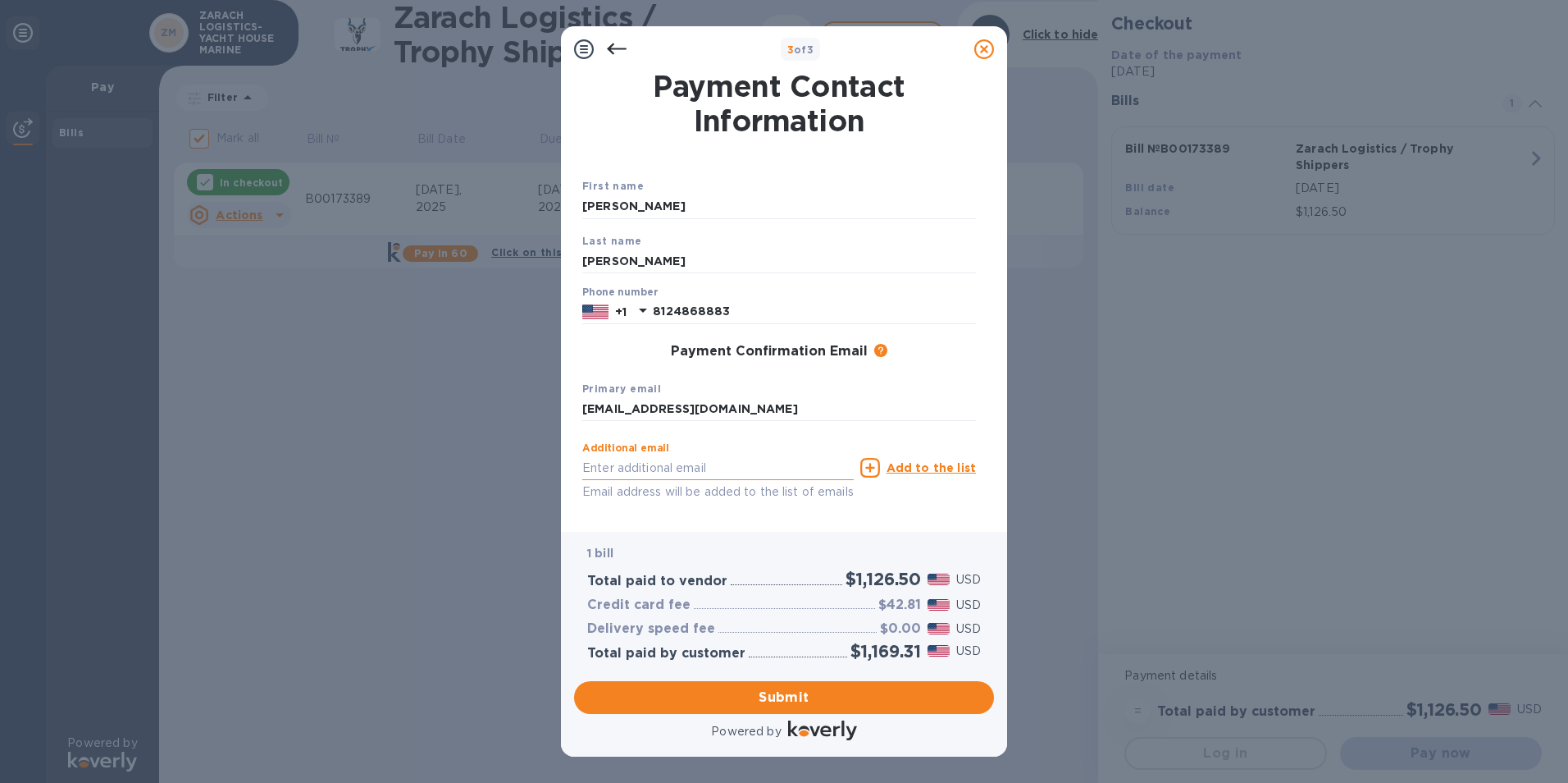
type input "[PERSON_NAME][EMAIL_ADDRESS][PERSON_NAME][DOMAIN_NAME]"
click at [607, 519] on b "Added additional emails" at bounding box center [653, 523] width 142 height 12
click at [761, 698] on span "Submit" at bounding box center [784, 697] width 394 height 19
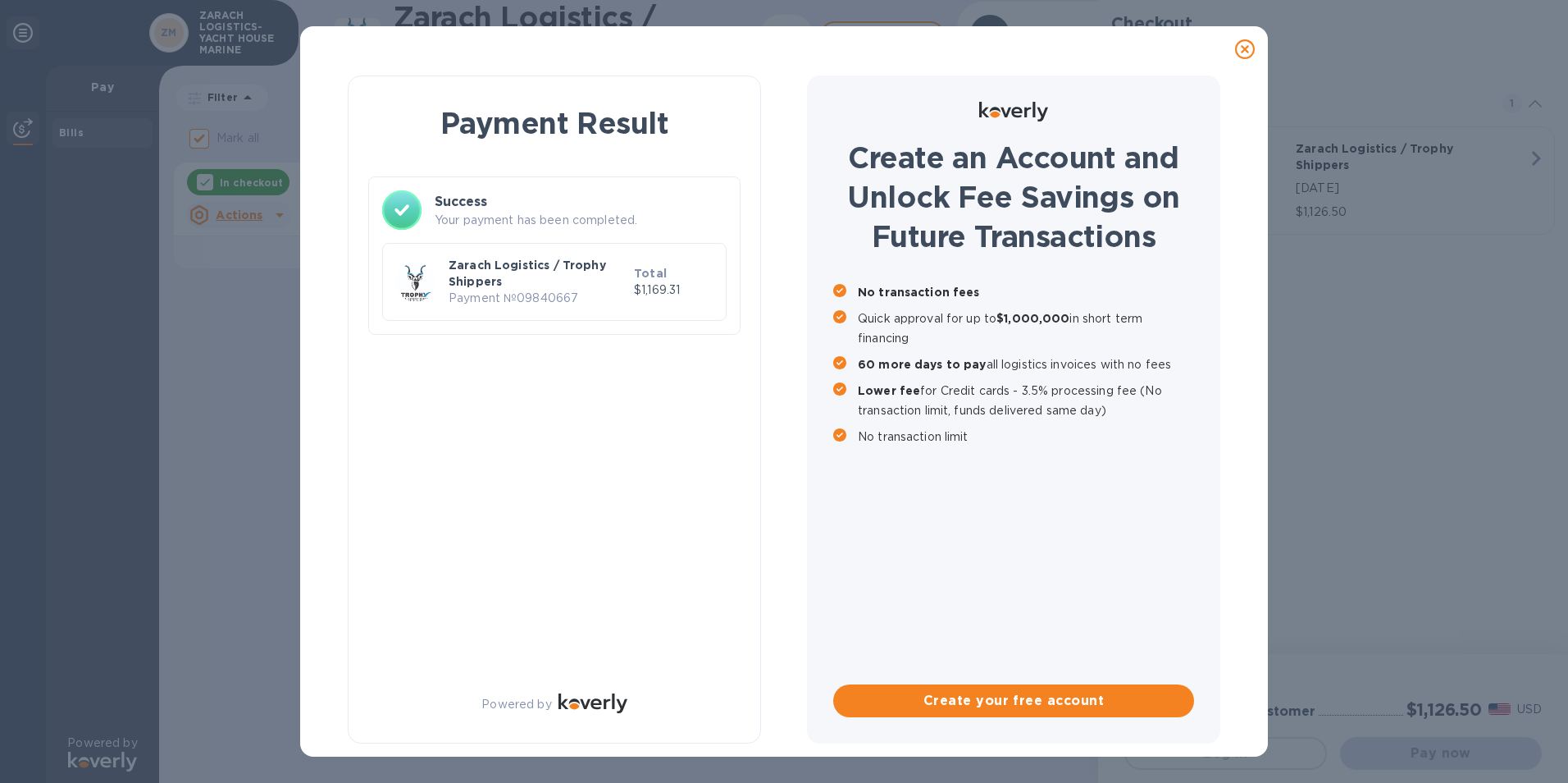
checkbox input "false"
click at [716, 115] on h1 "Payment Result" at bounding box center [554, 123] width 360 height 41
